Goal: Information Seeking & Learning: Learn about a topic

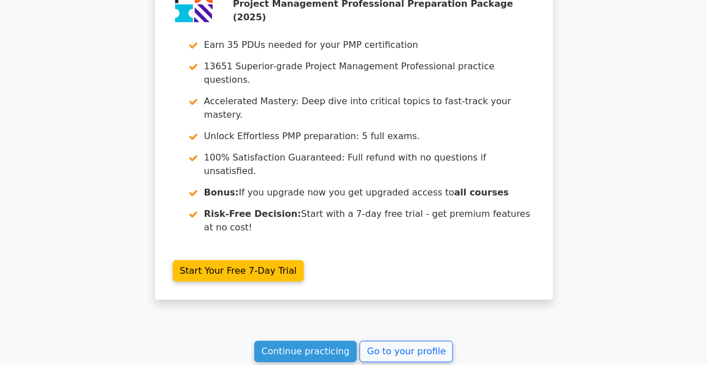
scroll to position [1575, 0]
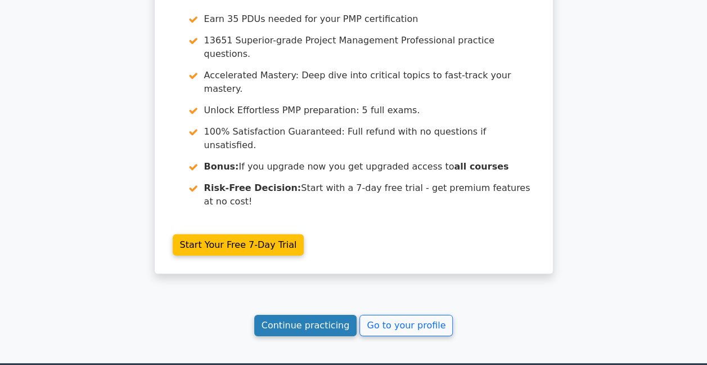
click at [315, 314] on link "Continue practicing" at bounding box center [305, 324] width 103 height 21
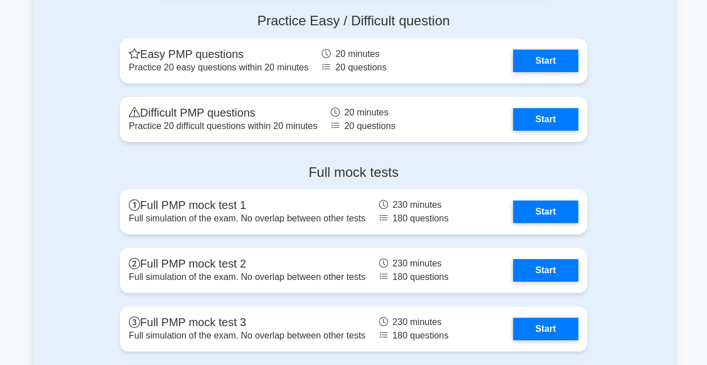
scroll to position [4219, 0]
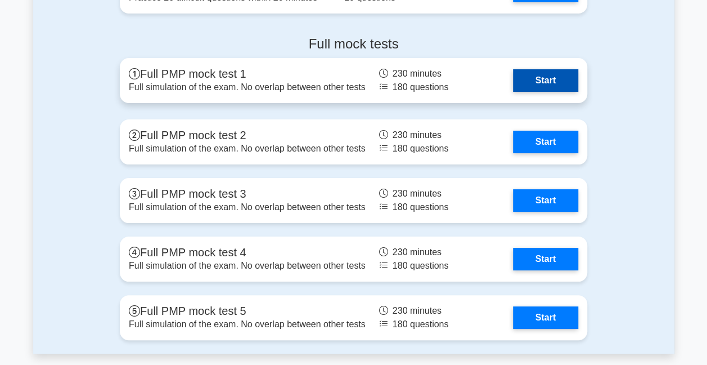
click at [561, 73] on link "Start" at bounding box center [545, 80] width 65 height 23
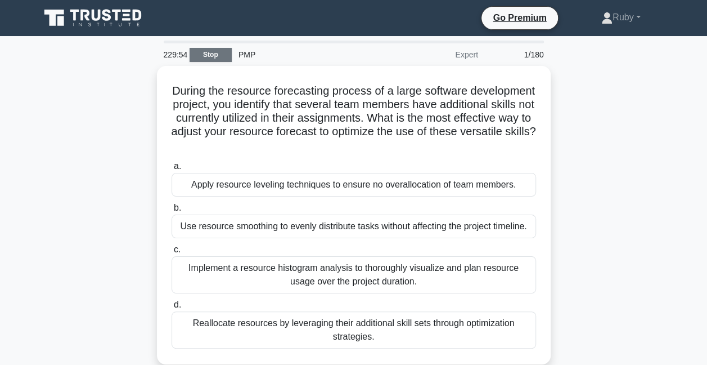
click at [210, 53] on link "Stop" at bounding box center [211, 55] width 42 height 14
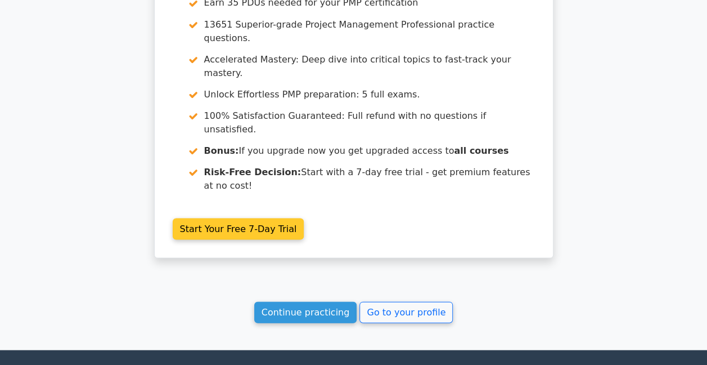
scroll to position [1058, 0]
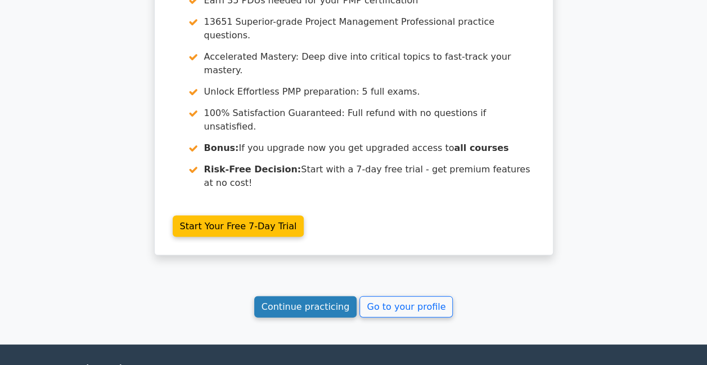
click at [320, 295] on link "Continue practicing" at bounding box center [305, 305] width 103 height 21
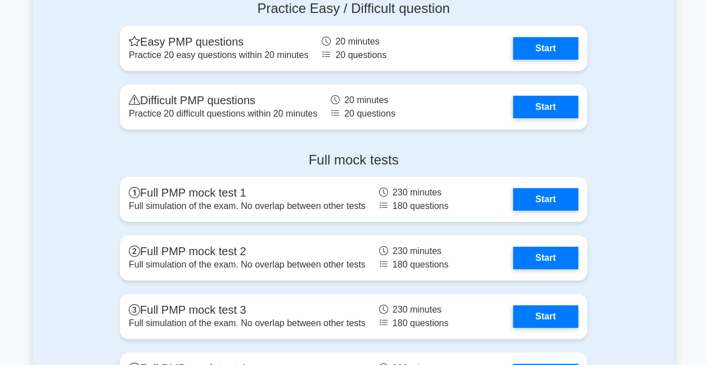
scroll to position [4107, 0]
